Goal: Task Accomplishment & Management: Complete application form

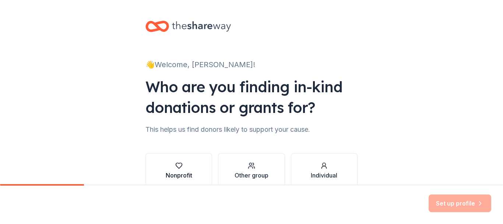
click at [175, 165] on icon "button" at bounding box center [178, 165] width 7 height 7
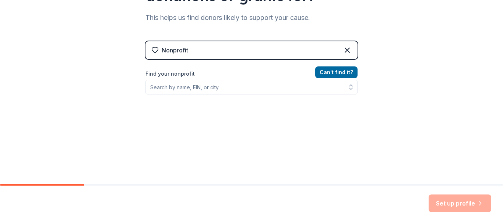
scroll to position [115, 0]
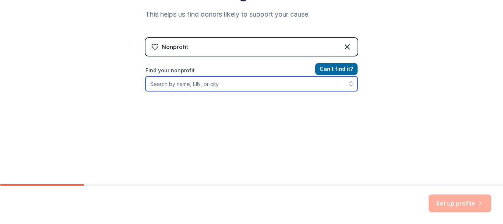
click at [166, 84] on input "Find your nonprofit" at bounding box center [252, 83] width 212 height 15
click at [178, 84] on input "[PERSON_NAME] Association" at bounding box center [252, 83] width 212 height 15
type input "[PERSON_NAME] Lake Association"
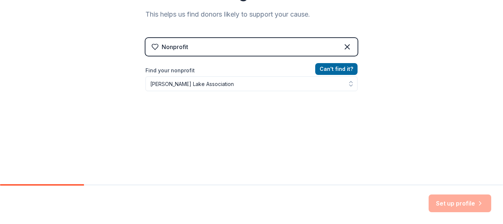
click at [346, 108] on div "Can ' t find it? Find your nonprofit [PERSON_NAME] Lake Association" at bounding box center [252, 106] width 212 height 85
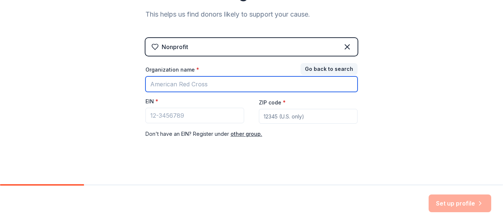
click at [167, 83] on input "Organization name *" at bounding box center [252, 83] width 212 height 15
type input "[PERSON_NAME] Lake Association"
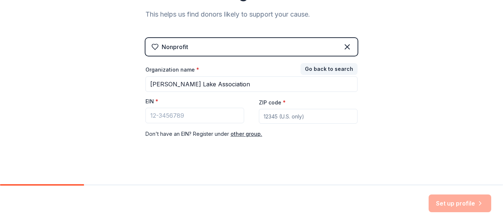
drag, startPoint x: 272, startPoint y: 120, endPoint x: 268, endPoint y: 114, distance: 7.2
click at [272, 119] on input "ZIP code *" at bounding box center [308, 116] width 99 height 15
type input "03461"
click at [241, 143] on div "Nonprofit Go back to search Organization name * [PERSON_NAME] Lake Association …" at bounding box center [252, 95] width 212 height 115
click at [240, 134] on button "other group." at bounding box center [247, 133] width 32 height 9
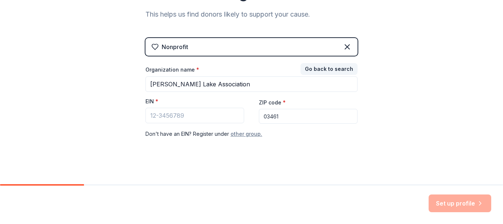
scroll to position [103, 0]
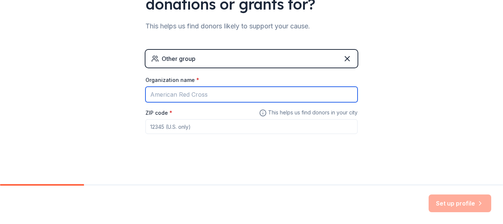
click at [176, 94] on input "Organization name *" at bounding box center [252, 94] width 212 height 15
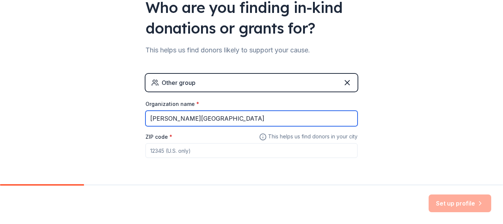
scroll to position [66, 0]
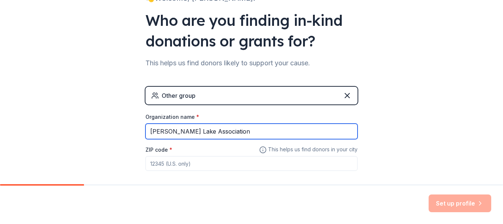
type input "[PERSON_NAME] Lake Association"
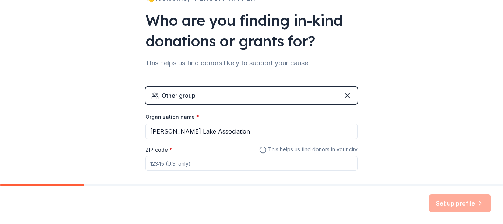
click at [156, 161] on input "ZIP code *" at bounding box center [252, 163] width 212 height 15
type input "03461"
click at [475, 203] on button "Set up profile" at bounding box center [460, 203] width 63 height 18
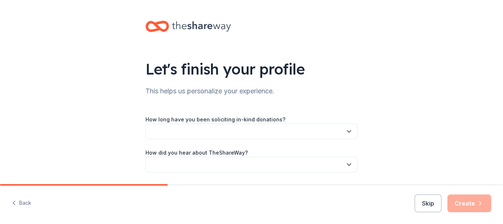
click at [238, 133] on button "button" at bounding box center [252, 130] width 212 height 15
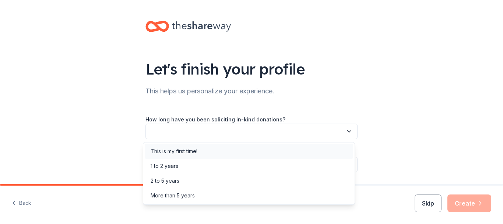
click at [176, 152] on div "This is my first time!" at bounding box center [174, 151] width 47 height 9
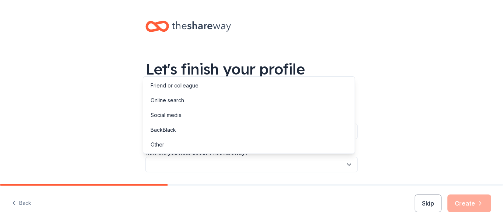
click at [172, 165] on button "button" at bounding box center [252, 164] width 212 height 15
click at [184, 86] on div "Friend or colleague" at bounding box center [175, 85] width 48 height 9
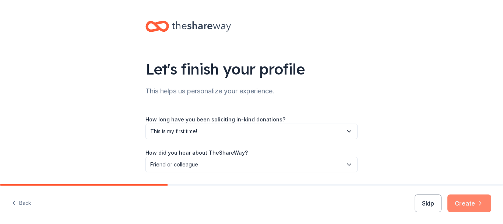
click at [464, 201] on button "Create" at bounding box center [470, 203] width 44 height 18
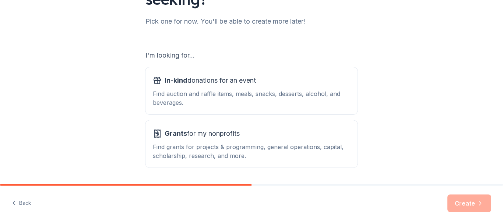
scroll to position [114, 0]
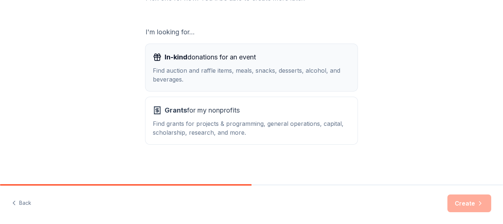
click at [206, 73] on div "Find auction and raffle items, meals, snacks, desserts, alcohol, and beverages." at bounding box center [252, 75] width 198 height 18
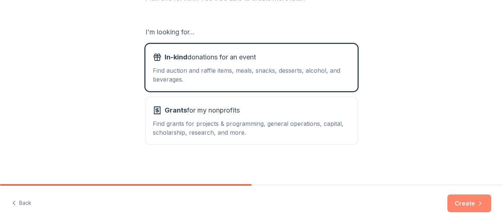
click at [468, 199] on button "Create" at bounding box center [470, 203] width 44 height 18
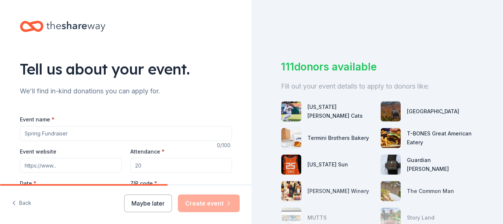
click at [64, 133] on input "Event name *" at bounding box center [126, 133] width 212 height 15
type input "L"
type input "Holiday Live Auction"
click at [48, 167] on input "Event website" at bounding box center [71, 165] width 102 height 15
